Goal: Task Accomplishment & Management: Use online tool/utility

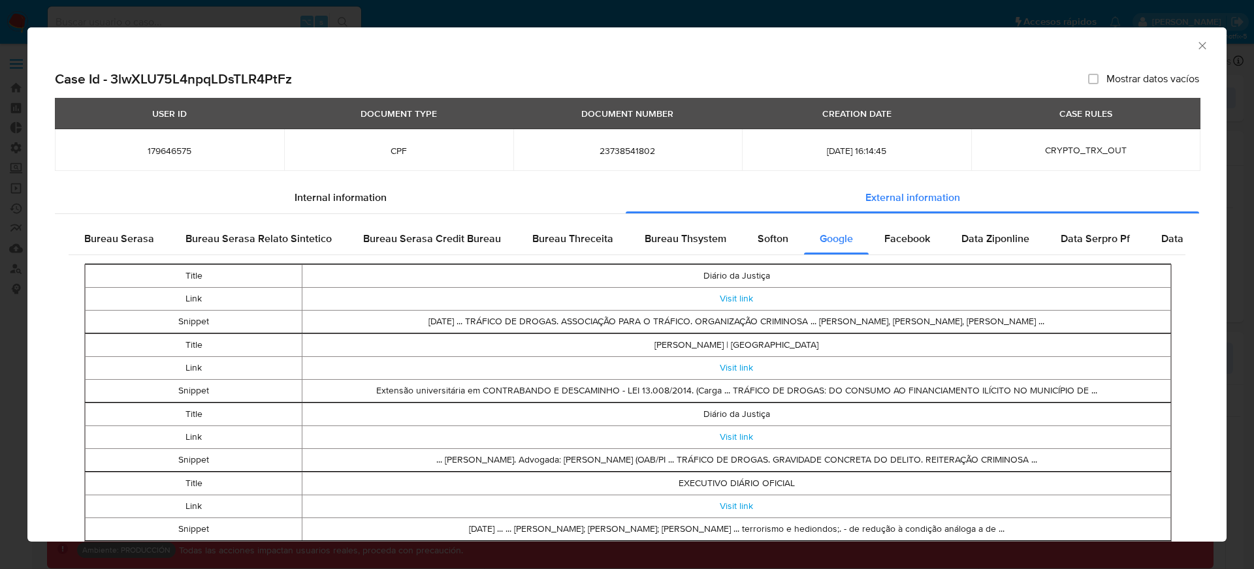
select select "10"
click at [768, 281] on td "Diário da Justiça" at bounding box center [736, 276] width 869 height 23
drag, startPoint x: 773, startPoint y: 278, endPoint x: 705, endPoint y: 278, distance: 67.9
click at [705, 278] on td "Diário da Justiça" at bounding box center [736, 276] width 869 height 23
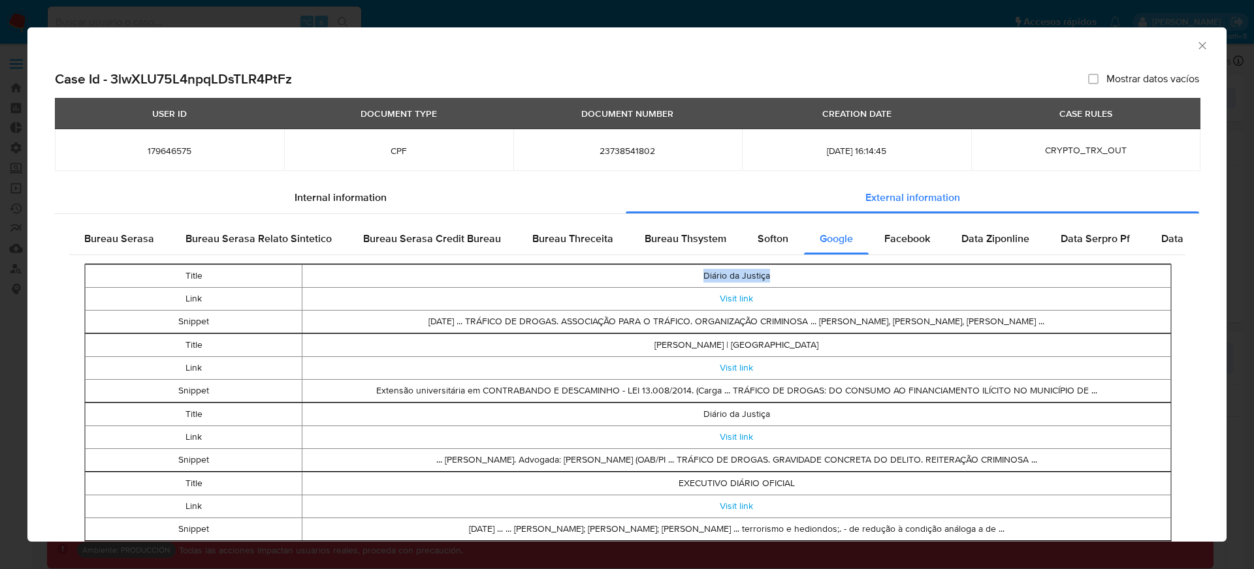
copy td "Diário da Justiça"
click at [192, 325] on td "Snippet" at bounding box center [194, 322] width 217 height 23
copy td "Snippet"
click at [566, 319] on td "[DATE] ... TRÁFICO DE DROGAS. ASSOCIAÇÃO PARA O TRÁFICO. ORGANIZAÇÃO CRIMINOSA …" at bounding box center [736, 322] width 869 height 23
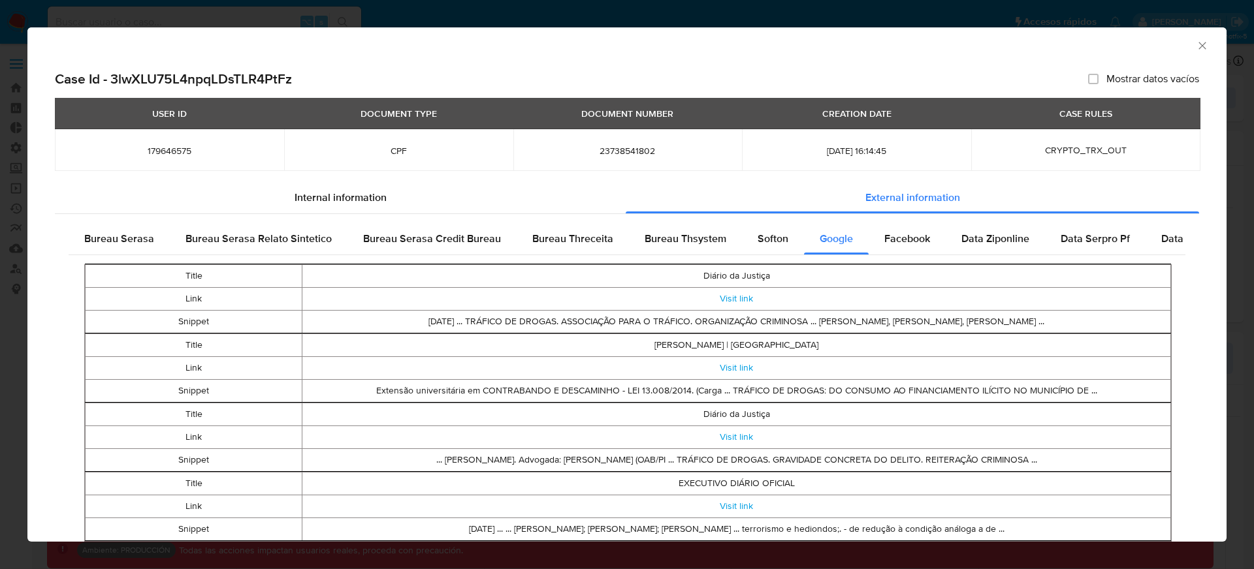
drag, startPoint x: 354, startPoint y: 319, endPoint x: 1103, endPoint y: 323, distance: 749.1
click at [1103, 323] on td "[DATE] ... TRÁFICO DE DROGAS. ASSOCIAÇÃO PARA O TRÁFICO. ORGANIZAÇÃO CRIMINOSA …" at bounding box center [736, 322] width 869 height 23
copy td "[DATE] ... TRÁFICO DE DROGAS. ASSOCIAÇÃO PARA O TRÁFICO. ORGANIZAÇÃO CRIMINOSA …"
click at [191, 279] on td "Title" at bounding box center [194, 276] width 217 height 23
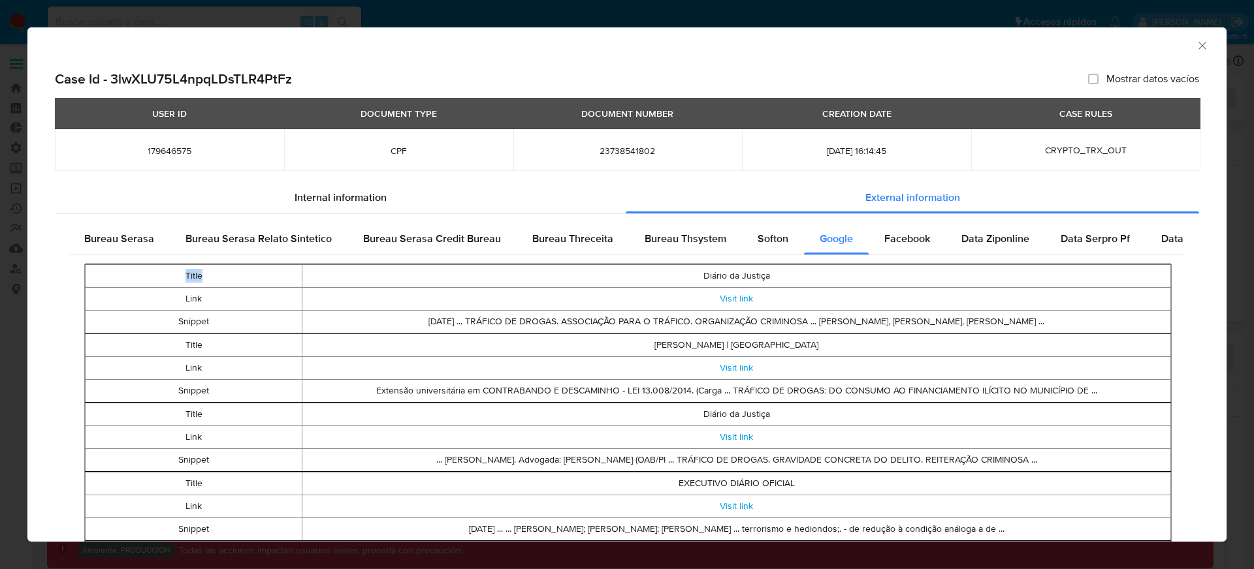
copy td "Title"
drag, startPoint x: 696, startPoint y: 272, endPoint x: 814, endPoint y: 272, distance: 118.9
click at [814, 272] on td "Diário da Justiça" at bounding box center [736, 276] width 869 height 23
copy td "Diário da Justiça"
drag, startPoint x: 813, startPoint y: 346, endPoint x: 617, endPoint y: 346, distance: 195.9
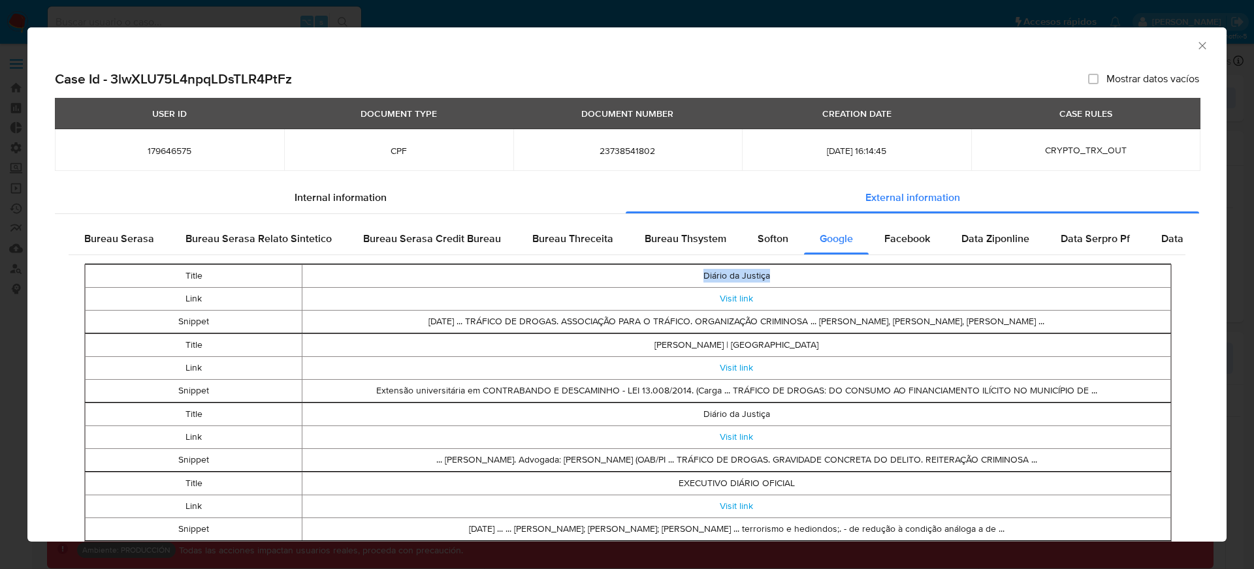
click at [617, 346] on td "[PERSON_NAME] | [GEOGRAPHIC_DATA]" at bounding box center [736, 345] width 869 height 23
copy td "[PERSON_NAME] | [GEOGRAPHIC_DATA]"
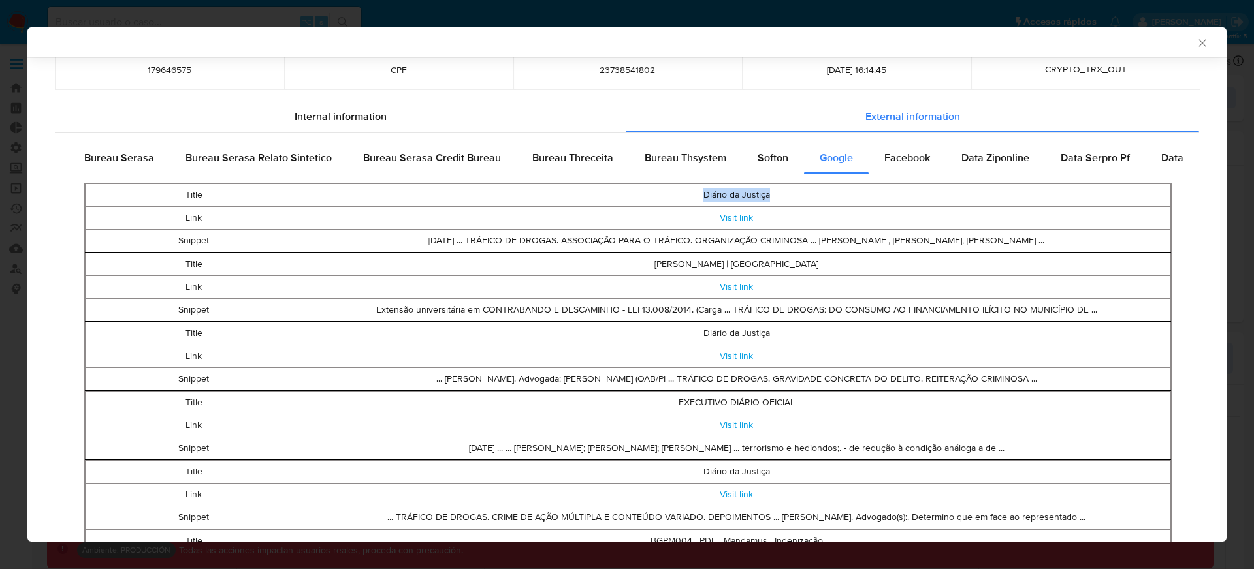
scroll to position [0, 0]
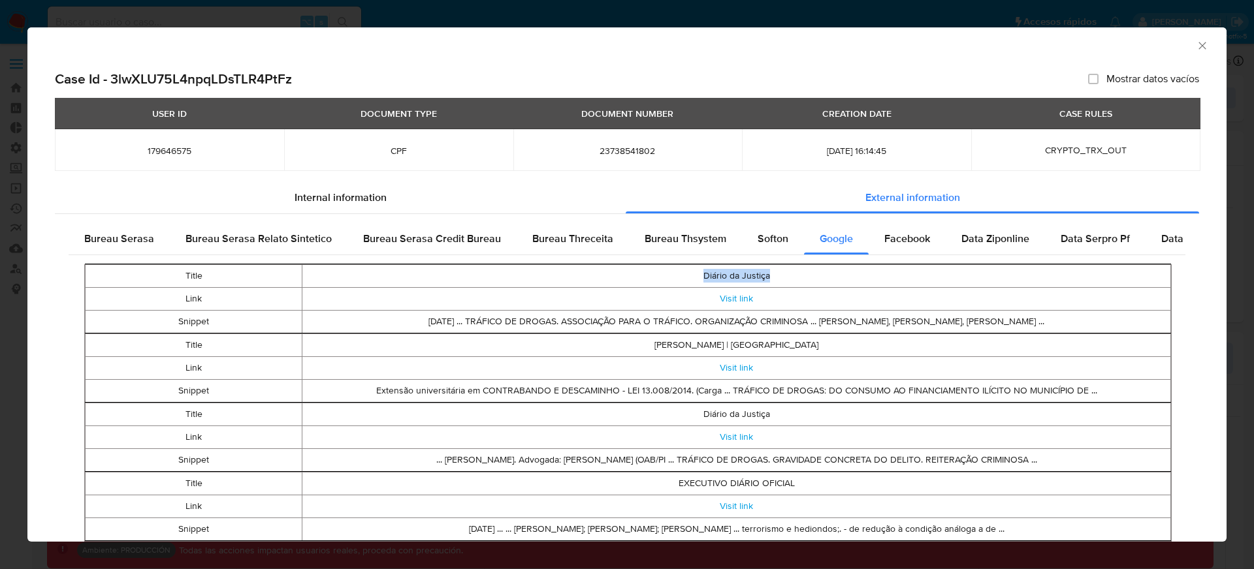
click at [652, 16] on div "AML Data Collector Case Id - 3lwXLU75L4npqLDsTLR4PtFz Mostrar datos vacíos USER…" at bounding box center [627, 284] width 1254 height 569
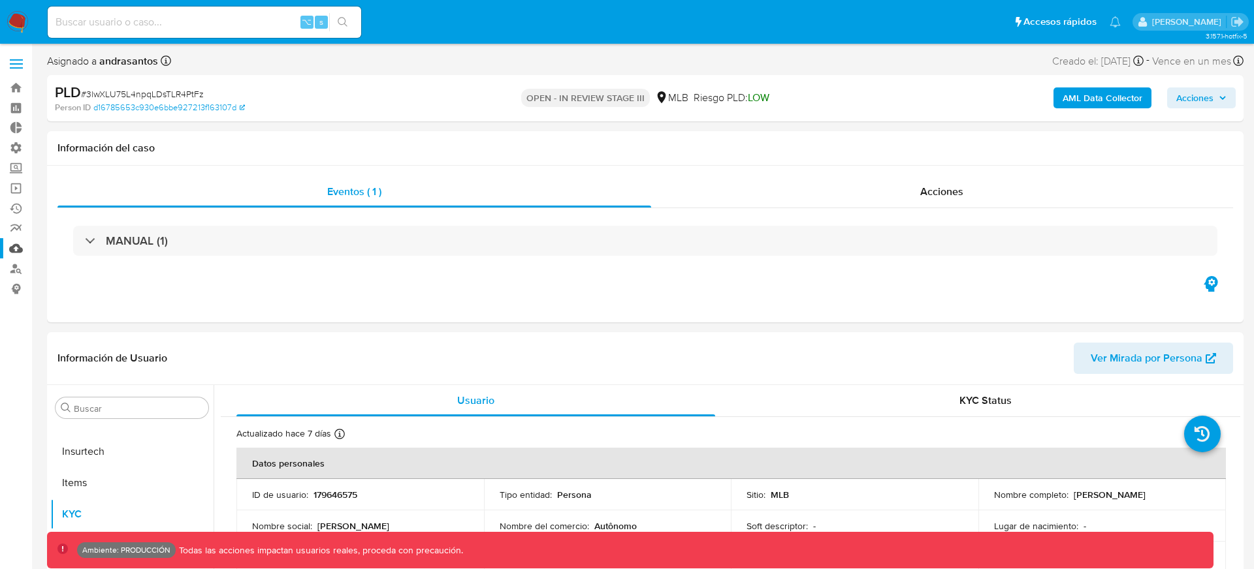
click at [16, 247] on link "Mulan" at bounding box center [77, 248] width 155 height 20
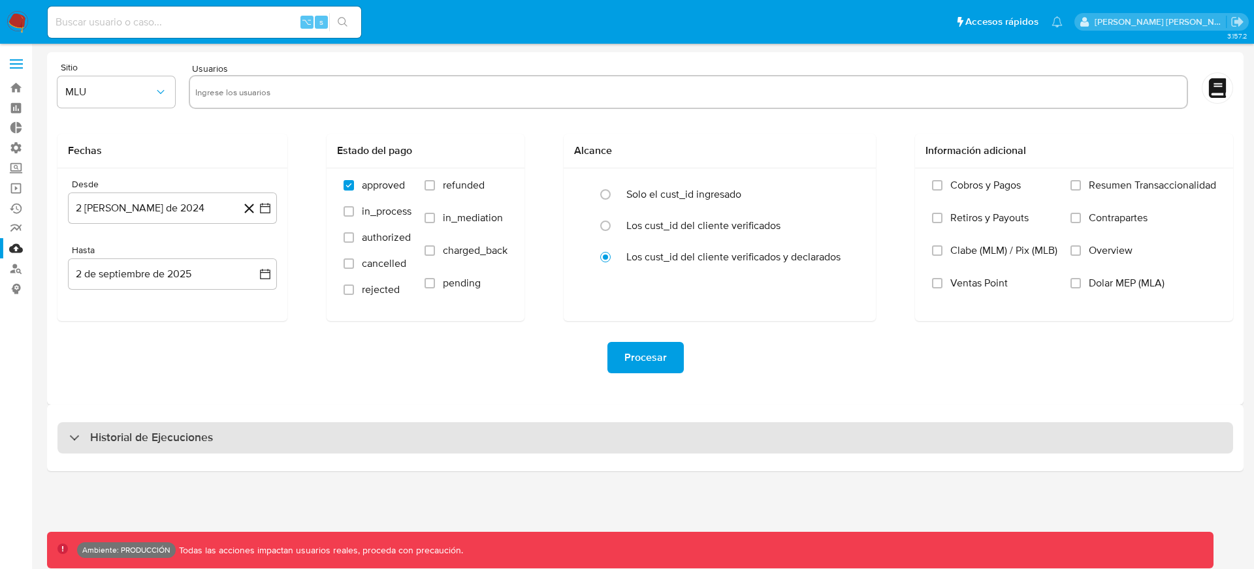
click at [551, 447] on div "Historial de Ejecuciones" at bounding box center [645, 438] width 1176 height 31
select select "10"
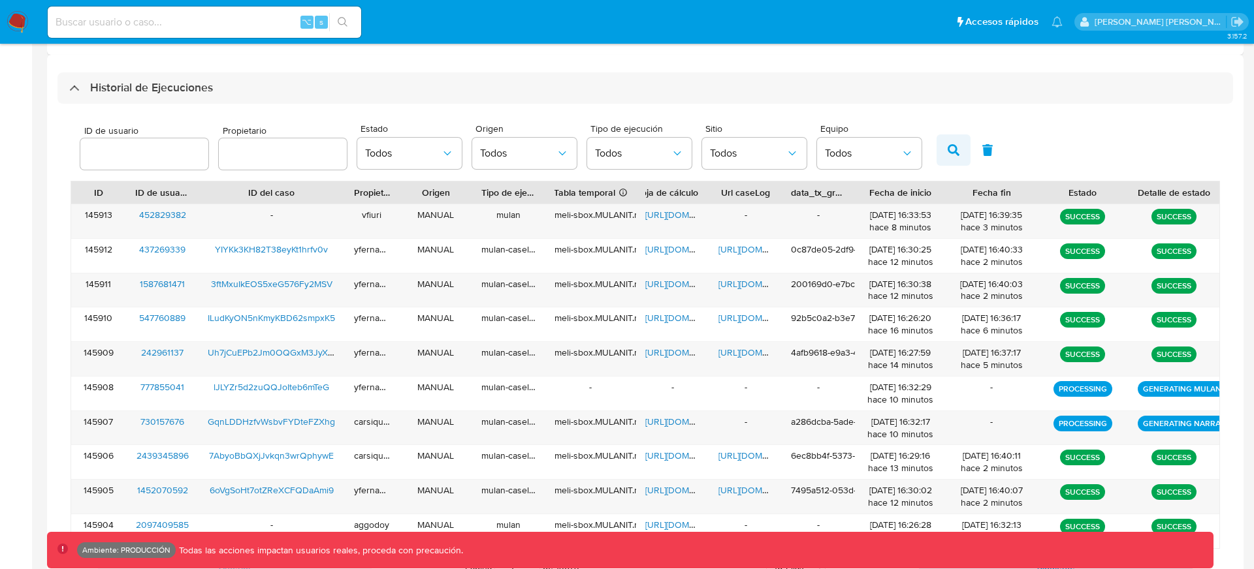
scroll to position [351, 0]
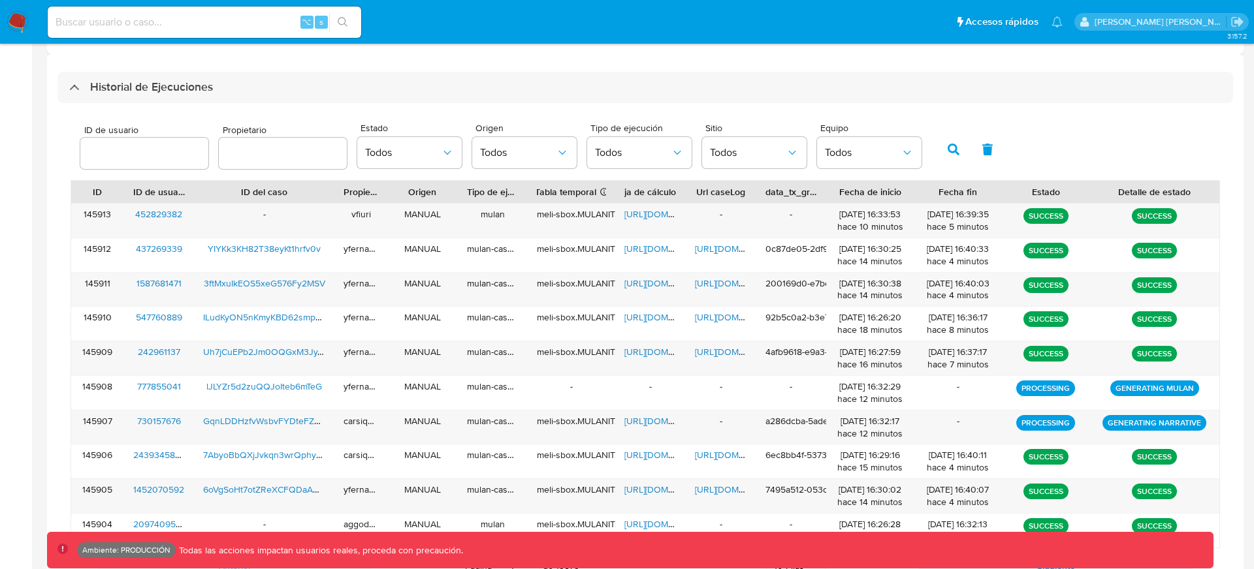
drag, startPoint x: 1213, startPoint y: 191, endPoint x: 1252, endPoint y: 191, distance: 38.5
click at [1252, 191] on main "3.157.2 Ambiente: PRODUCCIÓN Todas las acciones impactan usuarios reales, proce…" at bounding box center [627, 136] width 1254 height 974
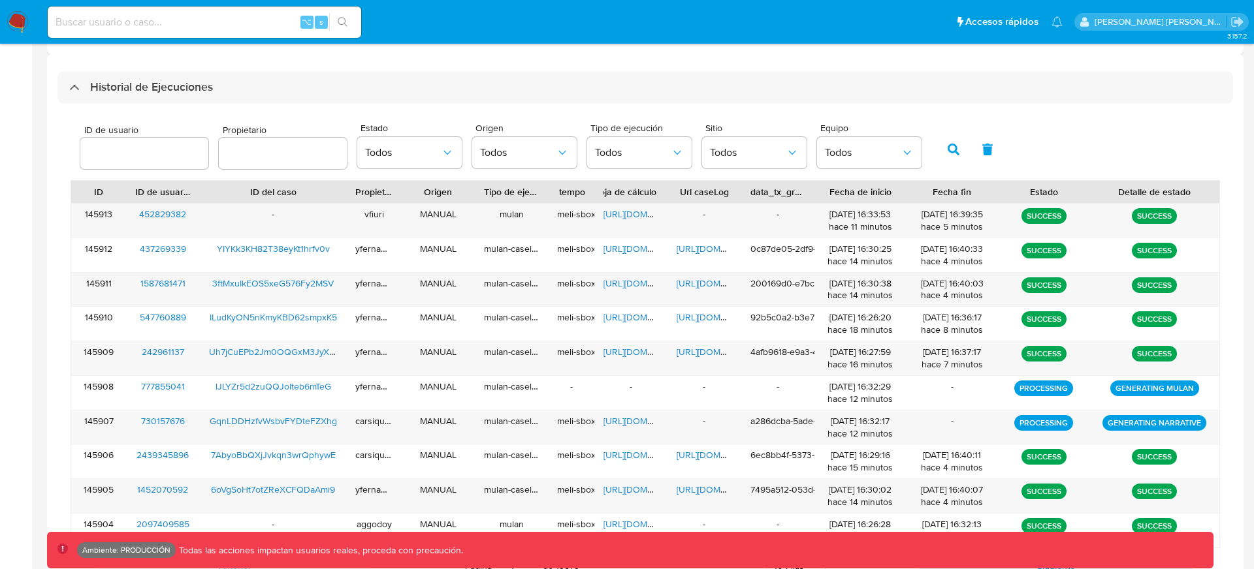
drag, startPoint x: 610, startPoint y: 189, endPoint x: 568, endPoint y: 193, distance: 42.0
click at [568, 193] on div "Tabla temporal Duración de tablas Finalizado Exitoso : 1 día Con error : 7 días" at bounding box center [571, 192] width 46 height 22
click at [652, 191] on div "Hoja de cálculo Si el campo esta vacío, es por un error generando Mulan" at bounding box center [630, 191] width 55 height 13
drag, startPoint x: 663, startPoint y: 192, endPoint x: 656, endPoint y: 193, distance: 7.3
click at [656, 193] on div at bounding box center [666, 192] width 24 height 22
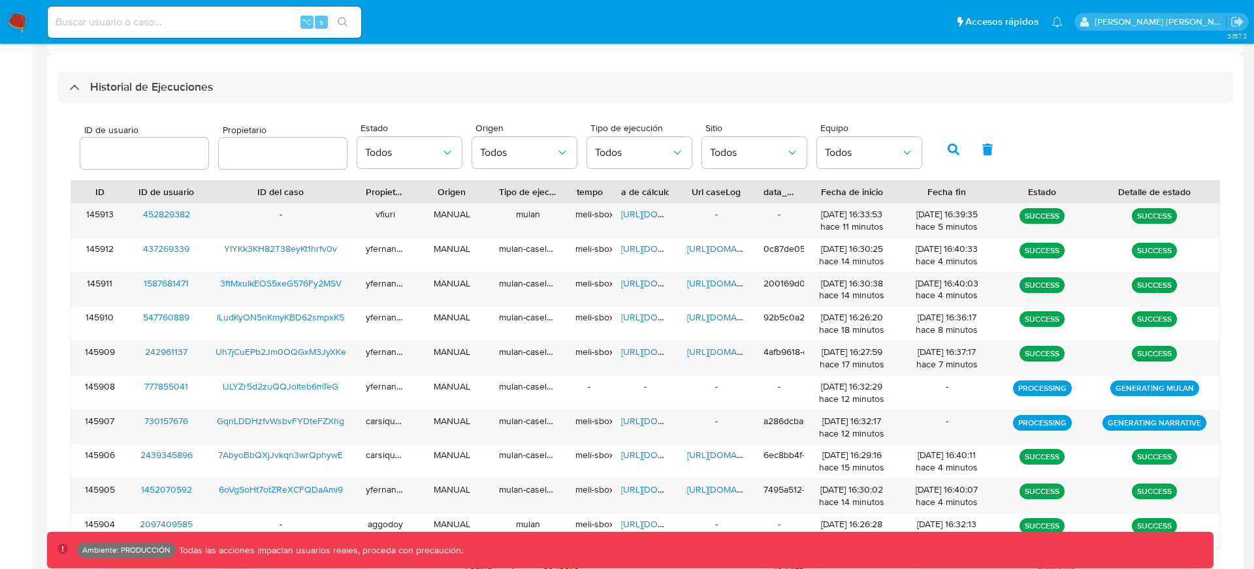
drag, startPoint x: 803, startPoint y: 189, endPoint x: 780, endPoint y: 190, distance: 22.9
click at [779, 190] on div "data_tx_grouped_id" at bounding box center [779, 192] width 50 height 22
drag, startPoint x: 339, startPoint y: 193, endPoint x: 314, endPoint y: 193, distance: 24.8
click at [313, 193] on div "ID del caso" at bounding box center [281, 191] width 134 height 13
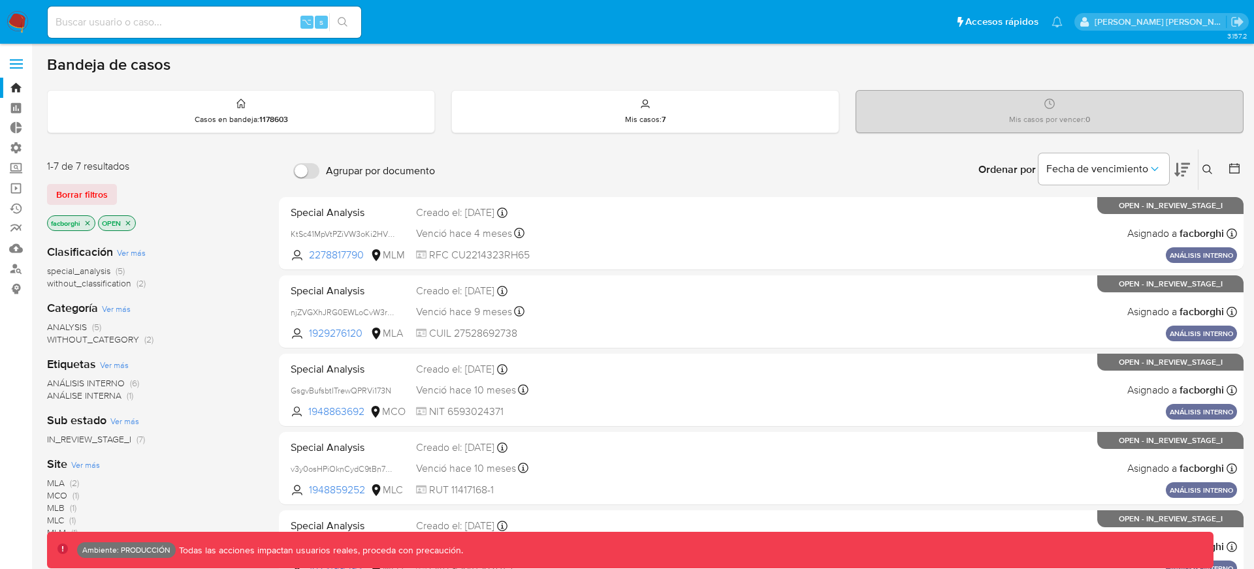
click at [14, 61] on label at bounding box center [16, 63] width 33 height 27
click at [0, 0] on input "checkbox" at bounding box center [0, 0] width 0 height 0
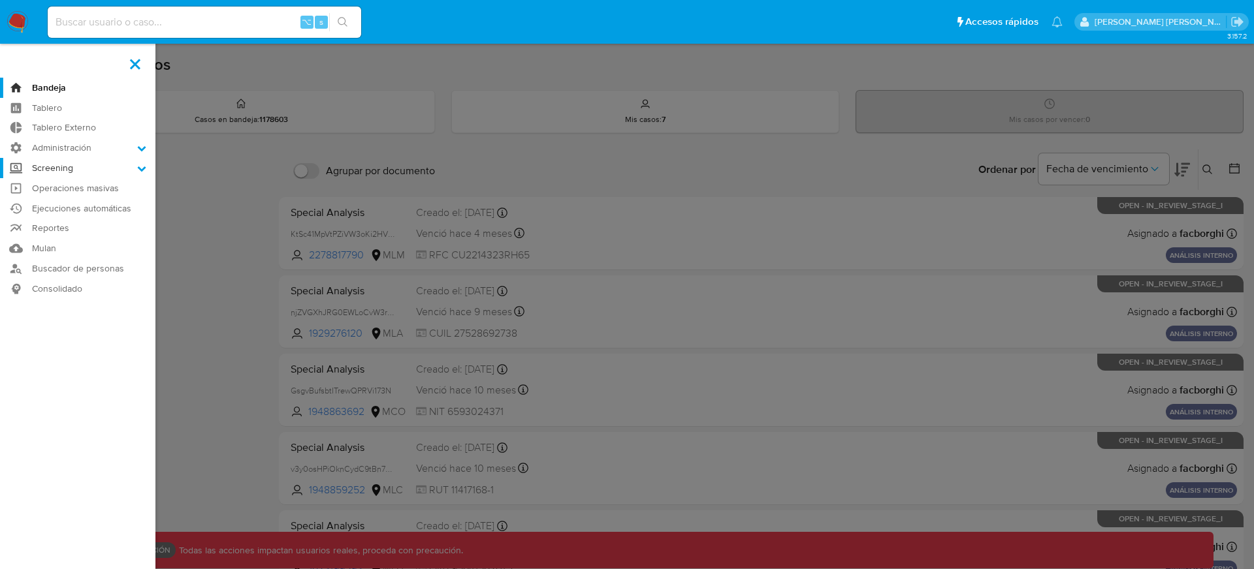
click at [144, 169] on icon at bounding box center [141, 168] width 9 height 9
click at [0, 0] on input "Screening" at bounding box center [0, 0] width 0 height 0
click at [107, 183] on link "Administrador de Listas" at bounding box center [77, 186] width 155 height 16
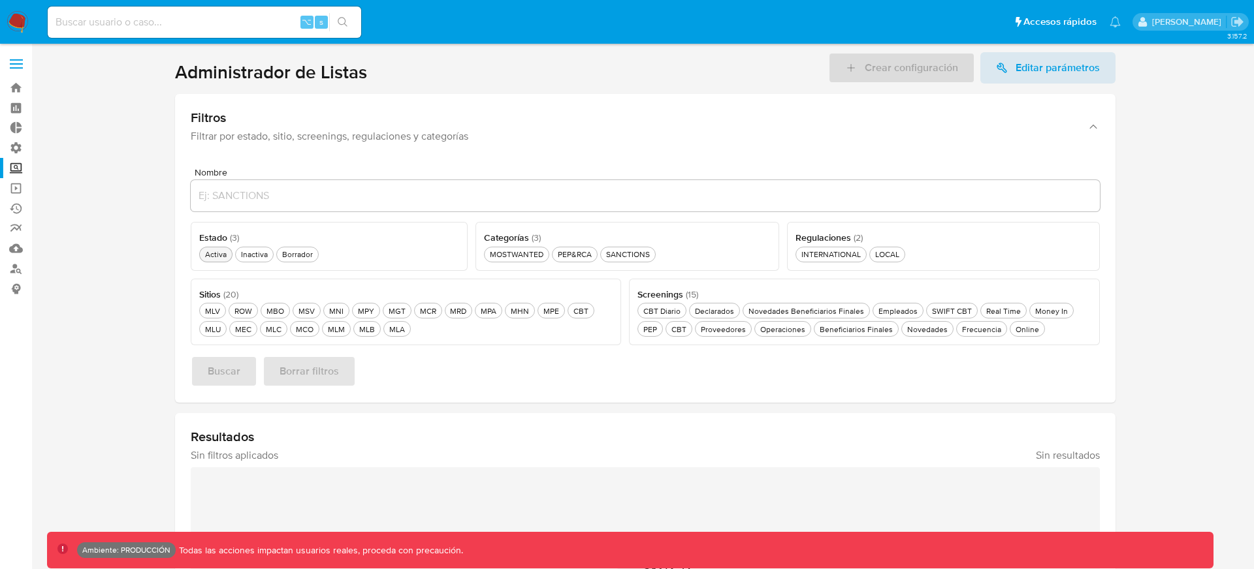
click at [222, 257] on div "Activa Activa" at bounding box center [215, 254] width 27 height 11
click at [225, 363] on span "Buscar" at bounding box center [224, 371] width 33 height 29
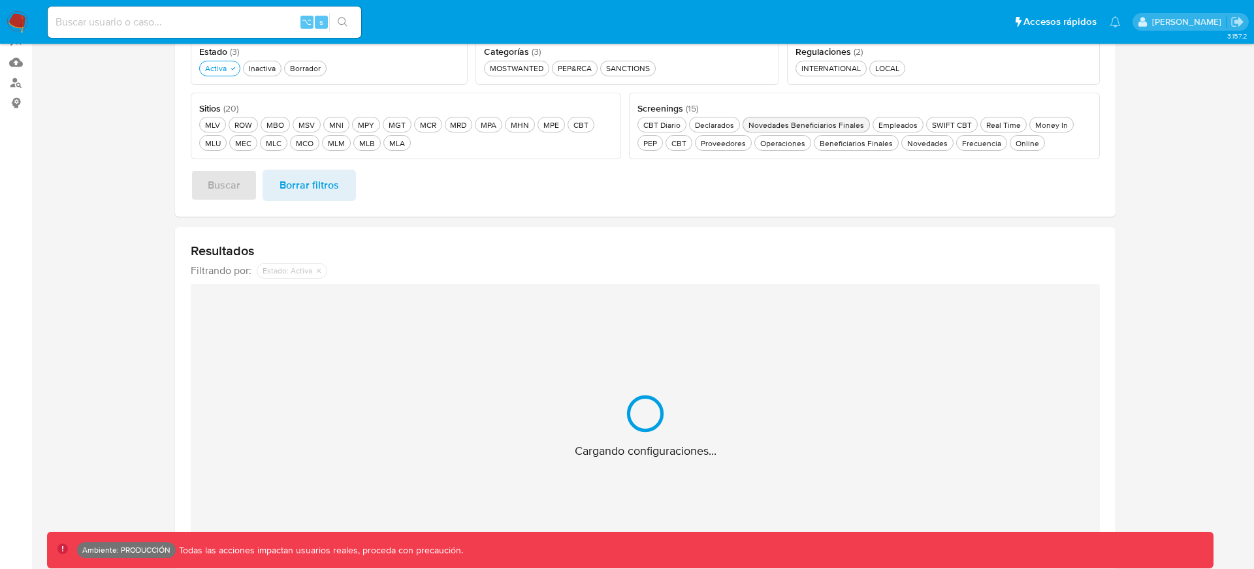
scroll to position [204, 0]
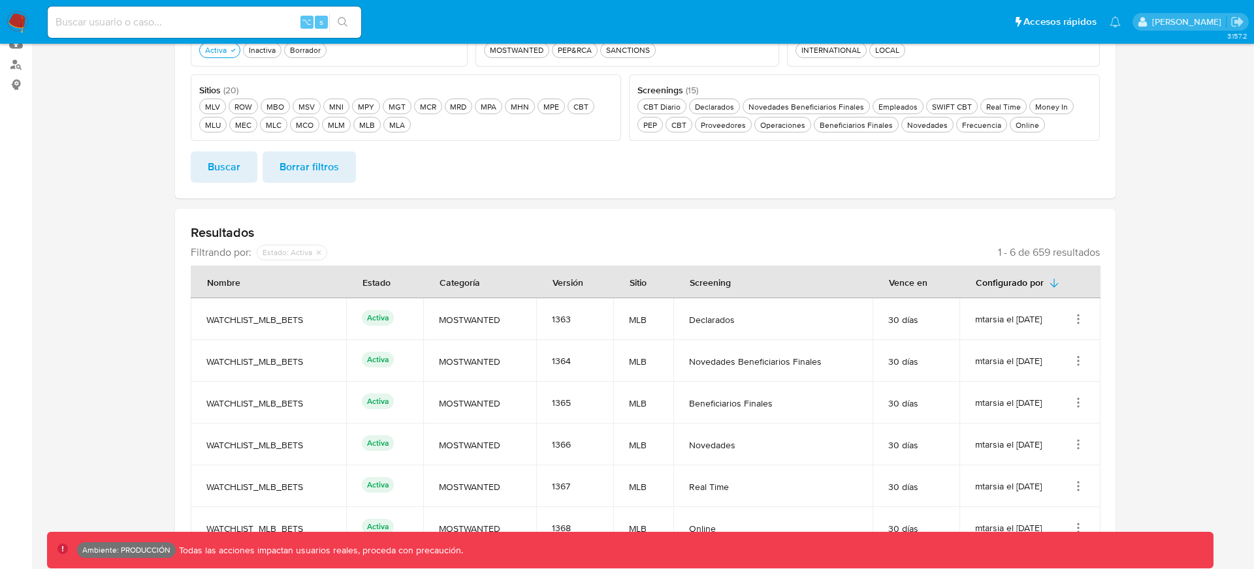
click at [1144, 336] on section at bounding box center [645, 222] width 1196 height 748
click at [1064, 355] on div "mtarsia el 01/09/2025" at bounding box center [1030, 361] width 110 height 13
click at [1046, 321] on div "mtarsia el 01/09/2025" at bounding box center [1030, 319] width 110 height 13
click at [1079, 321] on icon "Acciones" at bounding box center [1078, 319] width 13 height 13
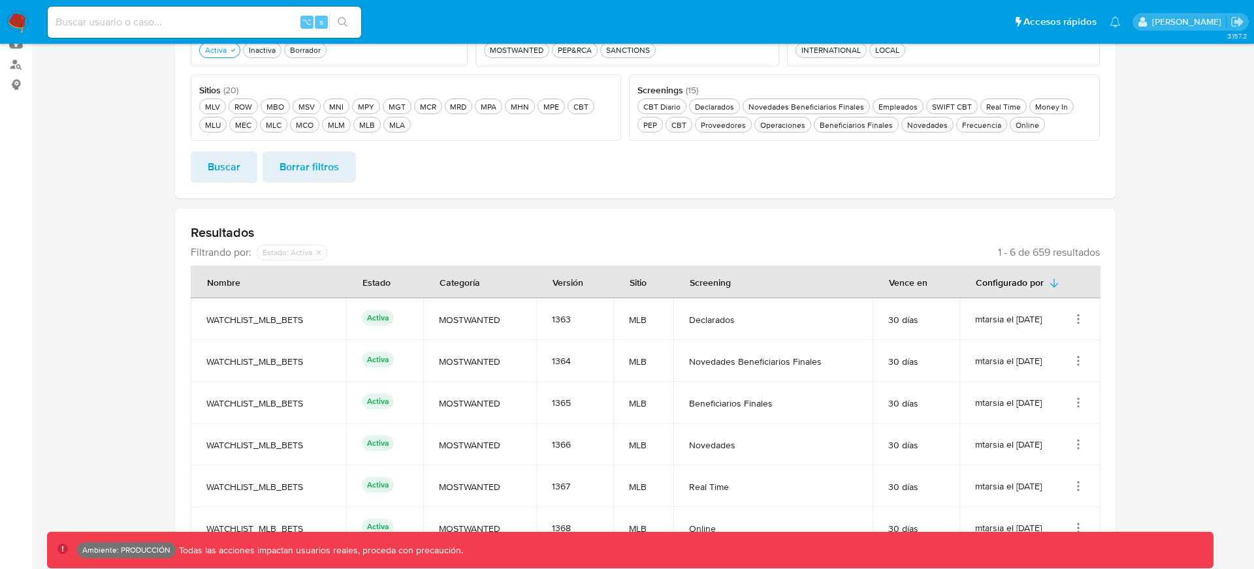
click at [1118, 321] on section at bounding box center [645, 222] width 1196 height 748
click at [1080, 316] on icon "Acciones" at bounding box center [1078, 319] width 13 height 13
click at [1115, 313] on section at bounding box center [645, 222] width 1196 height 748
click at [1131, 308] on section at bounding box center [645, 222] width 1196 height 748
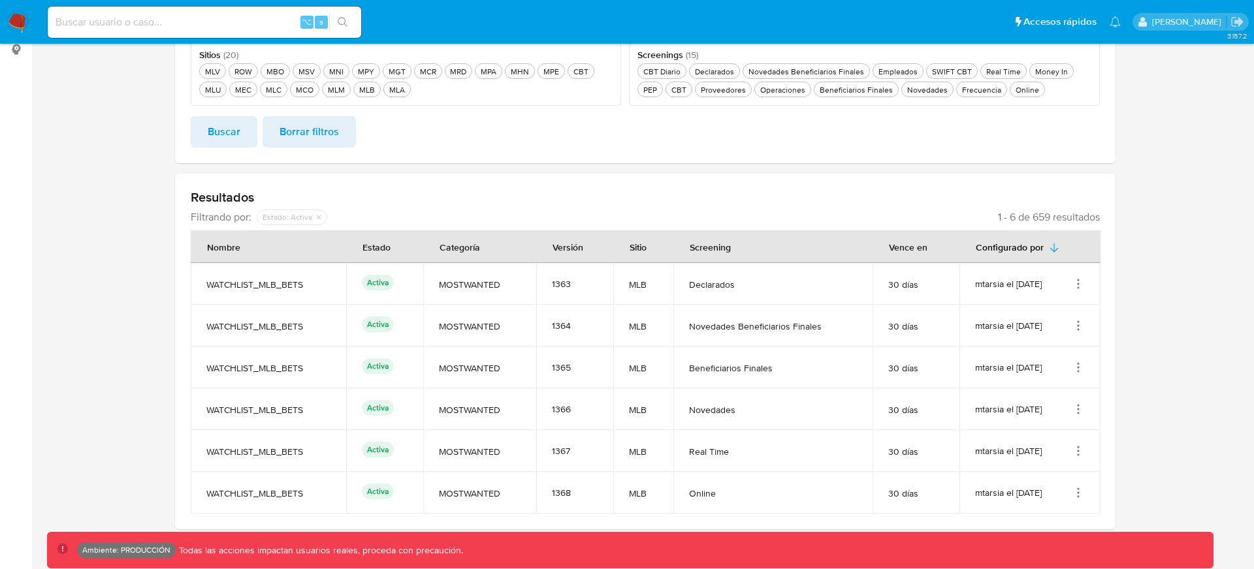
click at [1078, 280] on icon "Acciones" at bounding box center [1078, 280] width 1 height 1
click at [1030, 310] on button "Ver detalles" at bounding box center [1026, 314] width 118 height 35
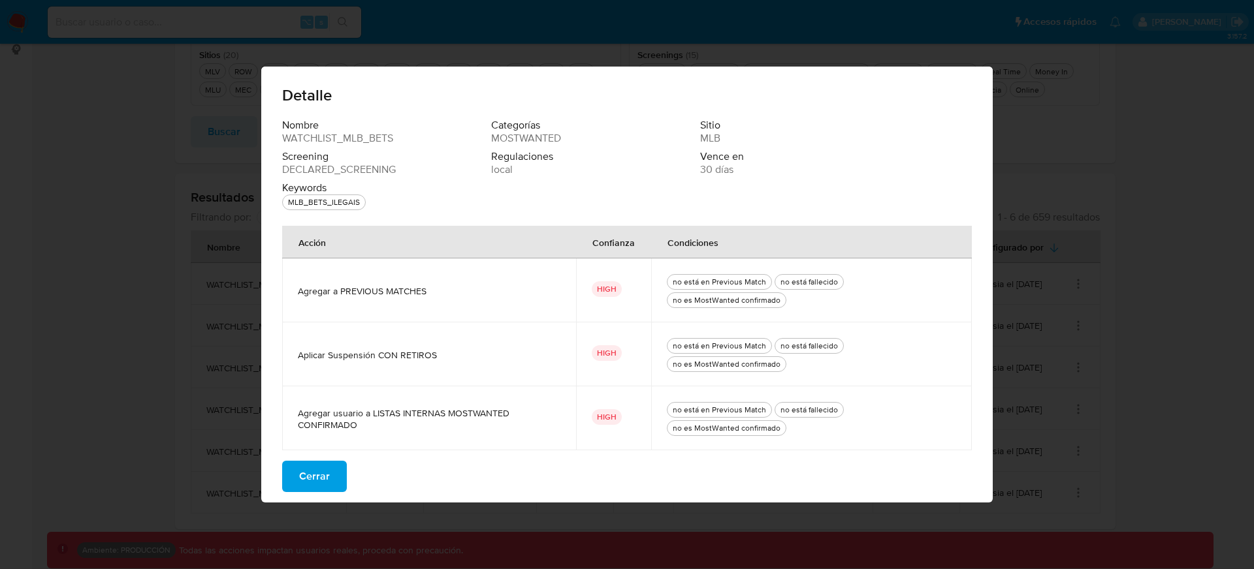
click at [312, 489] on span "Cerrar" at bounding box center [314, 476] width 31 height 29
